Goal: Task Accomplishment & Management: Use online tool/utility

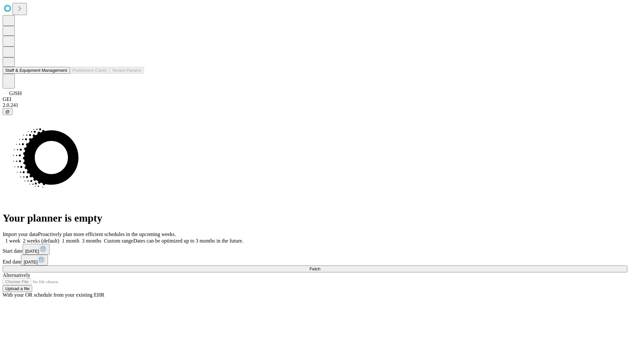
click at [63, 74] on button "Staff & Equipment Management" at bounding box center [36, 70] width 67 height 7
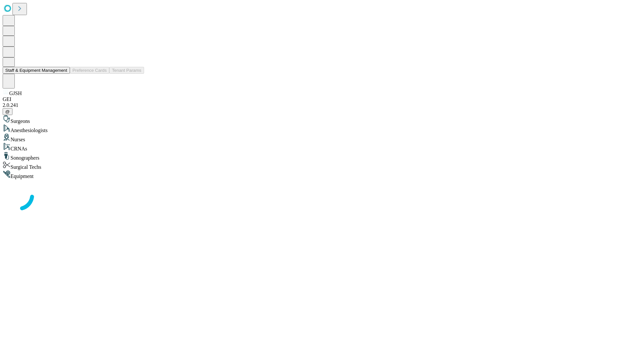
click at [63, 74] on button "Staff & Equipment Management" at bounding box center [36, 70] width 67 height 7
